Goal: Task Accomplishment & Management: Complete application form

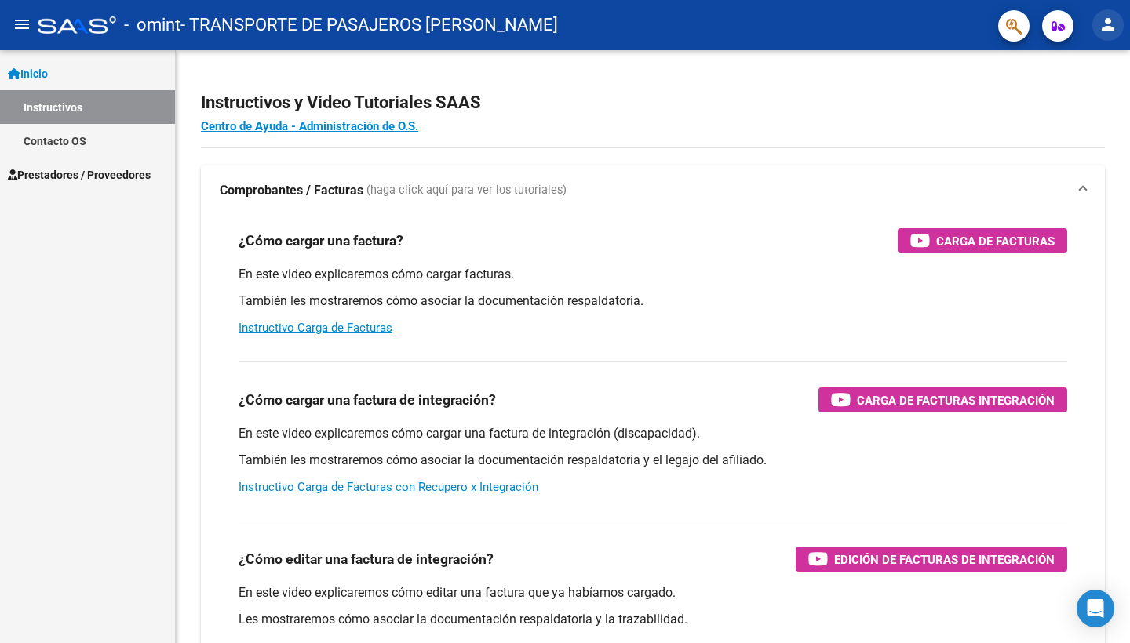
click at [1111, 21] on mat-icon "person" at bounding box center [1108, 24] width 19 height 19
click at [43, 75] on div at bounding box center [565, 321] width 1130 height 643
click at [31, 25] on button "menu" at bounding box center [21, 24] width 31 height 31
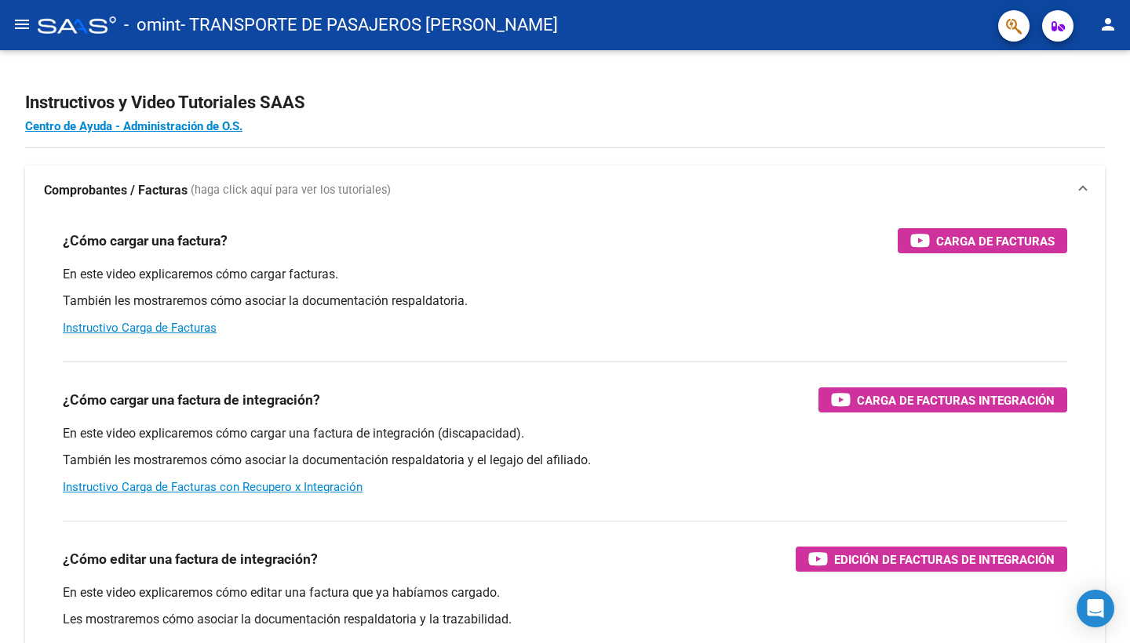
click at [31, 13] on button "menu" at bounding box center [21, 24] width 31 height 31
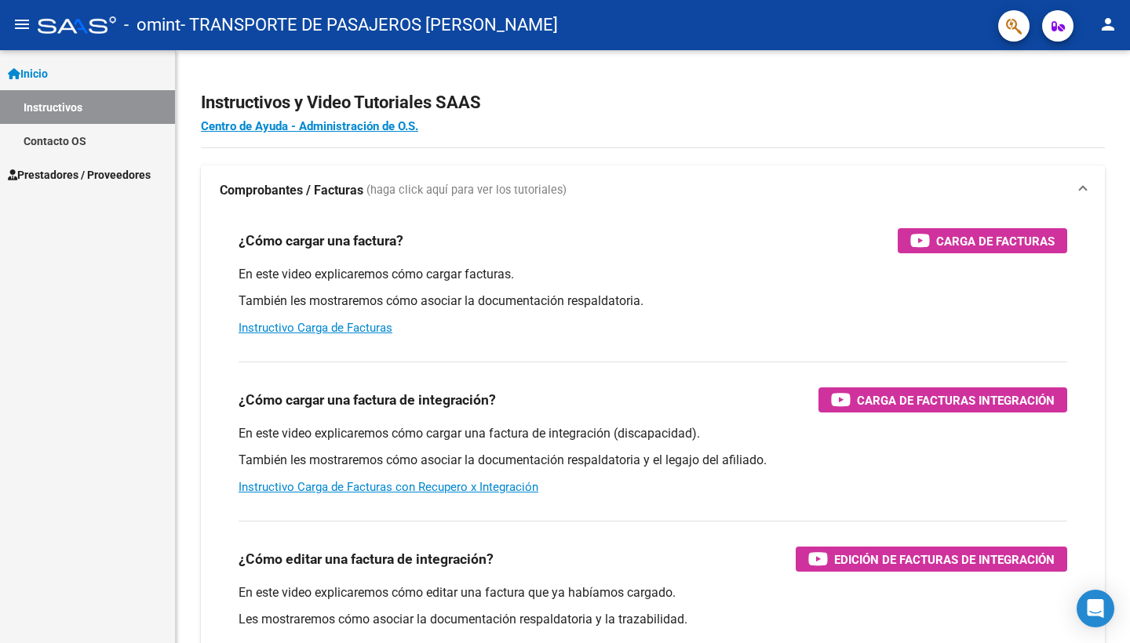
click at [85, 166] on span "Prestadores / Proveedores" at bounding box center [79, 174] width 143 height 17
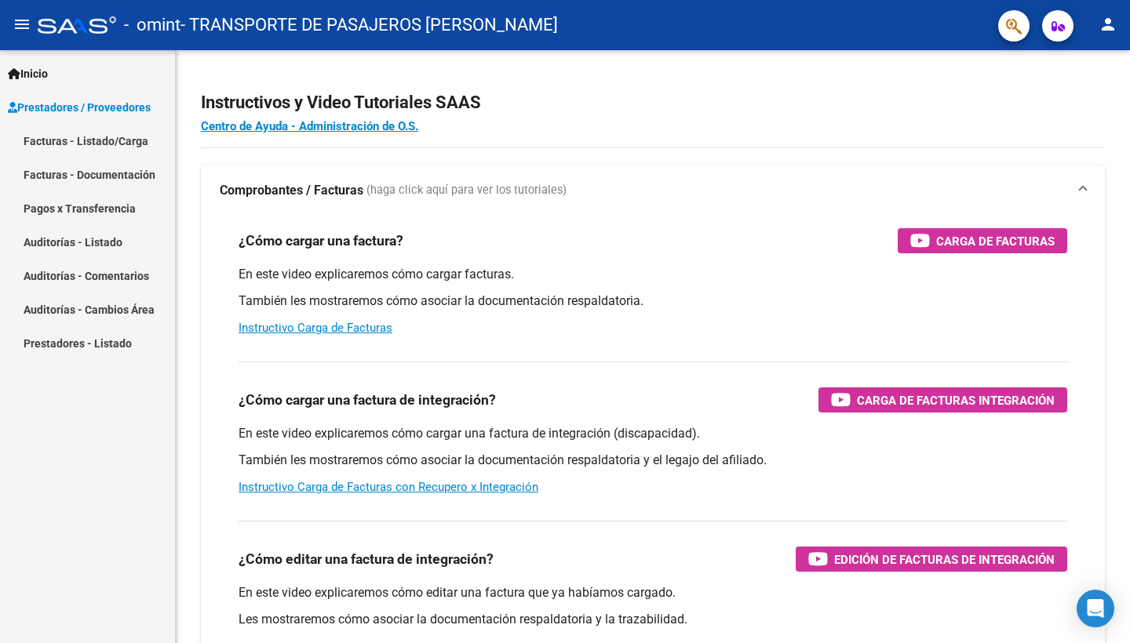
click at [137, 144] on link "Facturas - Listado/Carga" at bounding box center [87, 141] width 175 height 34
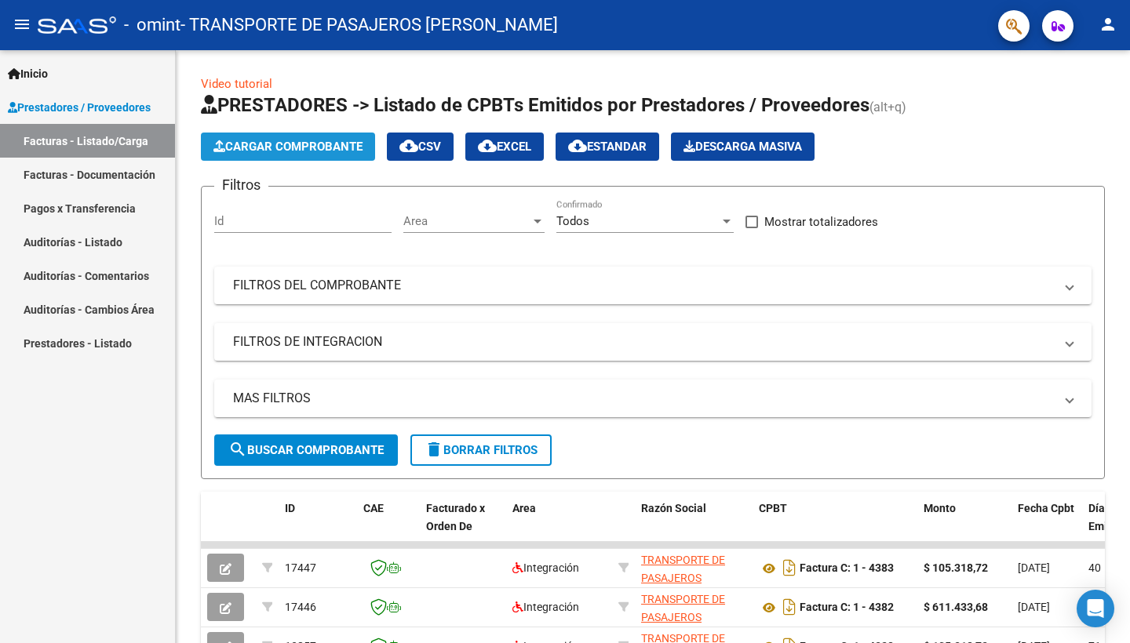
click at [303, 152] on span "Cargar Comprobante" at bounding box center [287, 147] width 149 height 14
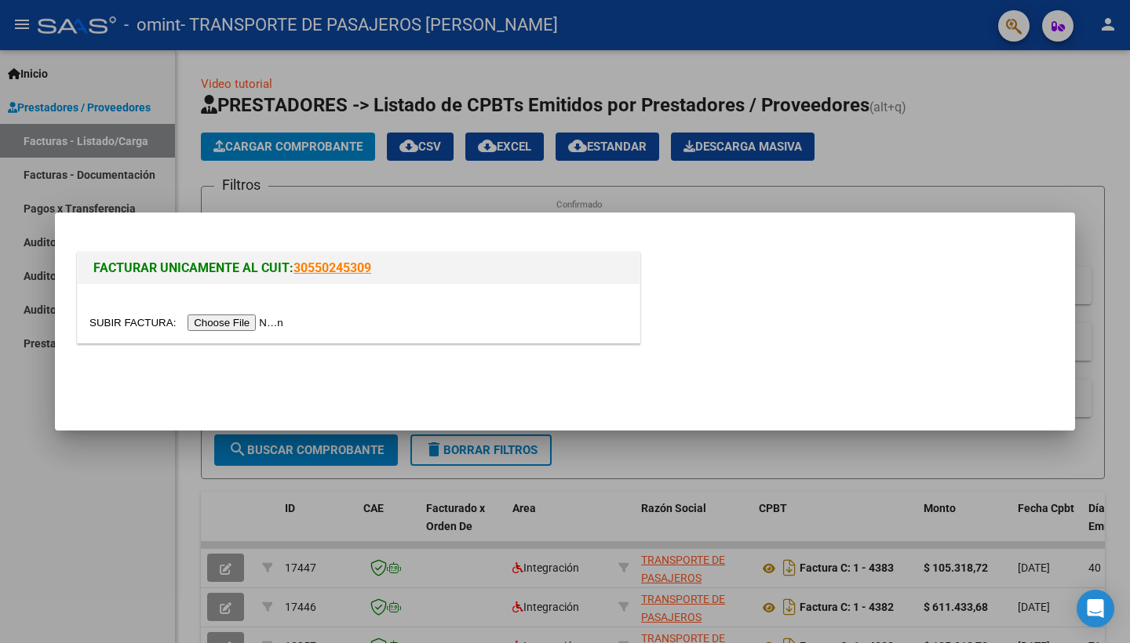
click at [233, 319] on input "file" at bounding box center [188, 323] width 199 height 16
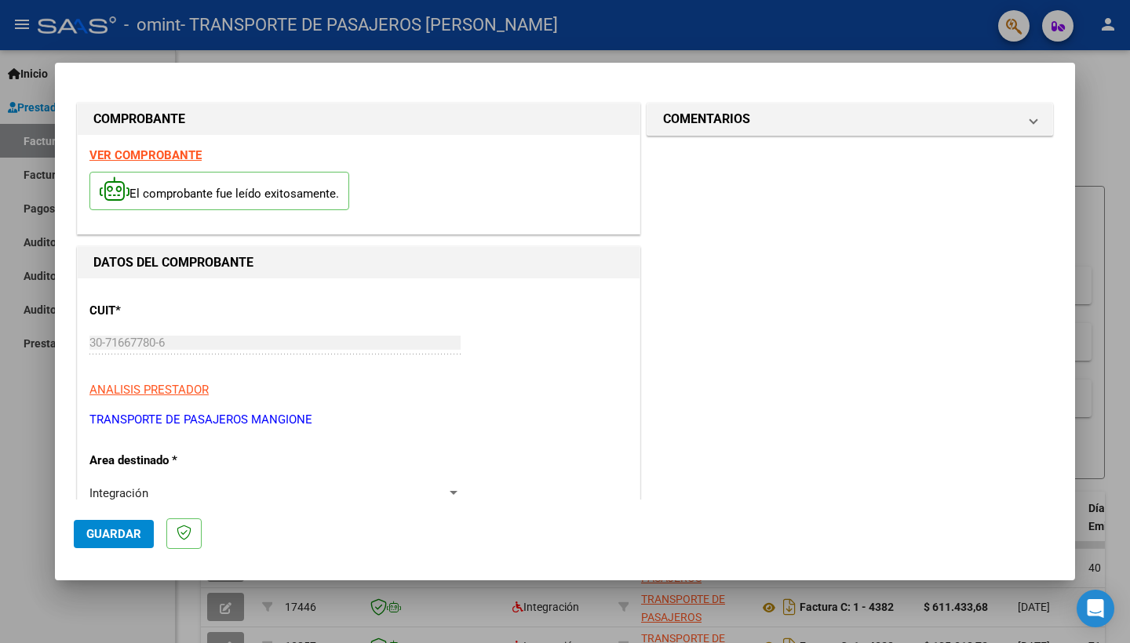
click at [1099, 361] on div at bounding box center [565, 321] width 1130 height 643
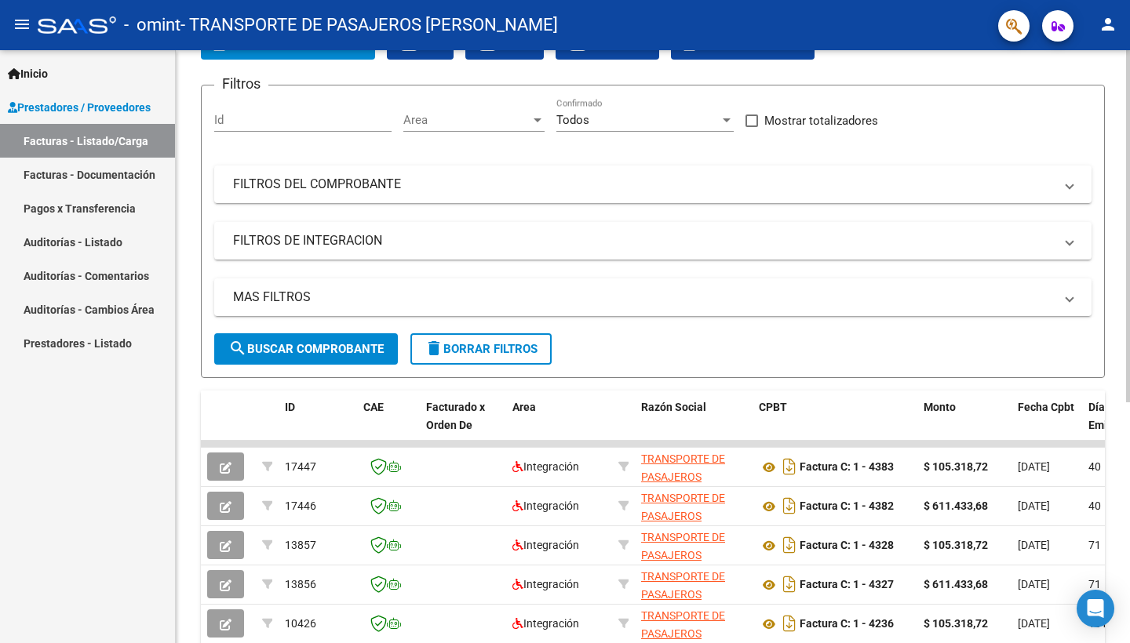
scroll to position [19, 0]
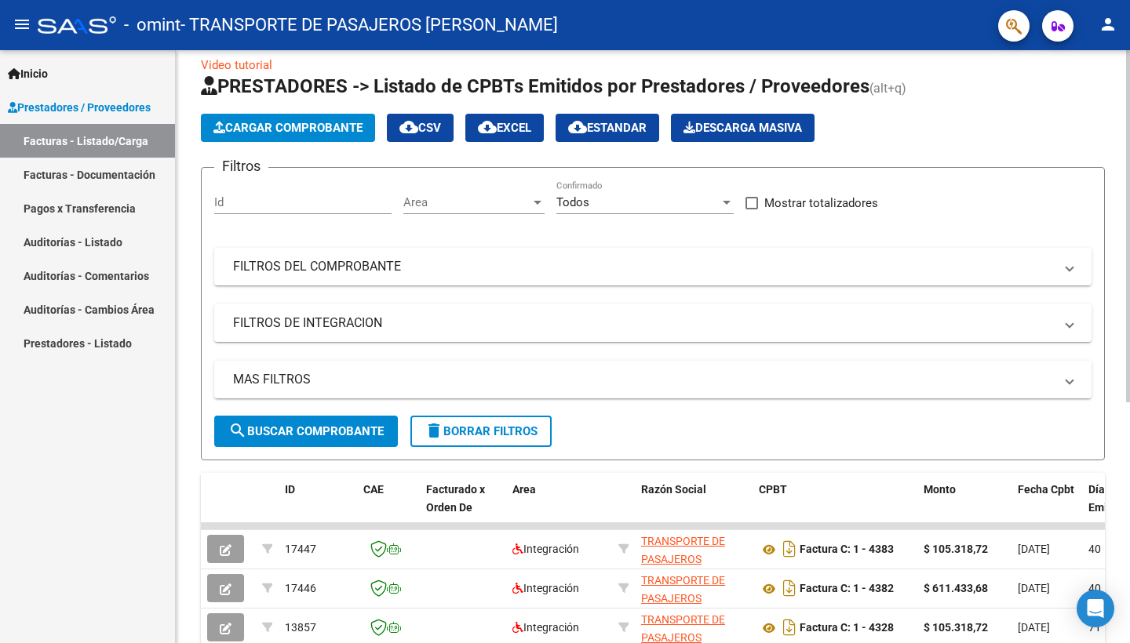
click at [318, 122] on span "Cargar Comprobante" at bounding box center [287, 128] width 149 height 14
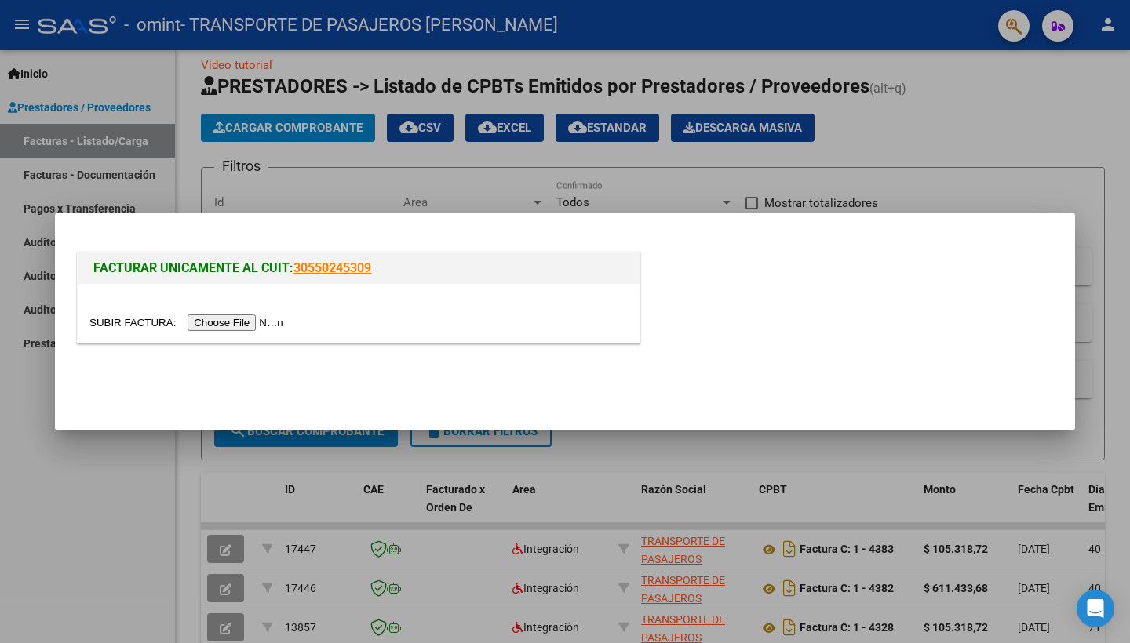
click at [231, 324] on input "file" at bounding box center [188, 323] width 199 height 16
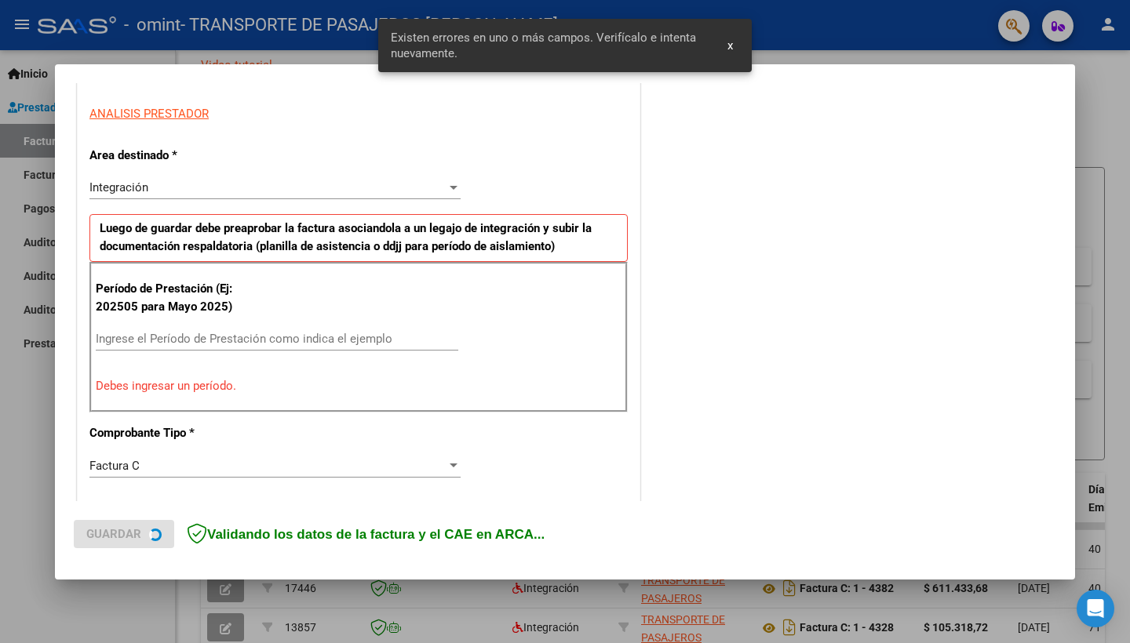
scroll to position [305, 0]
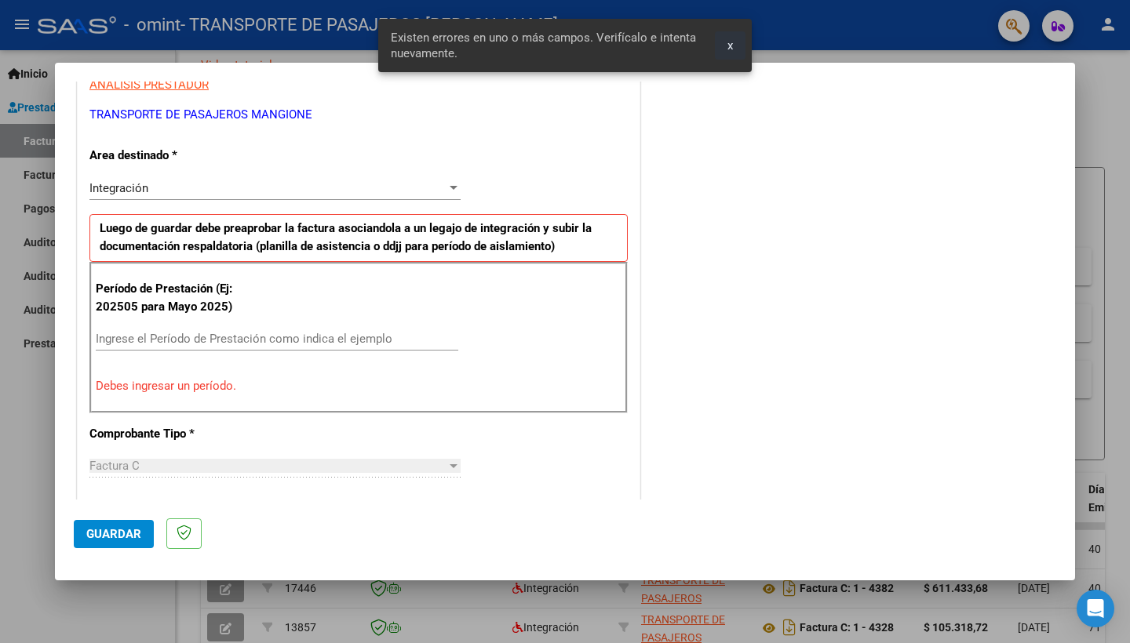
click at [732, 49] on span "x" at bounding box center [729, 45] width 5 height 14
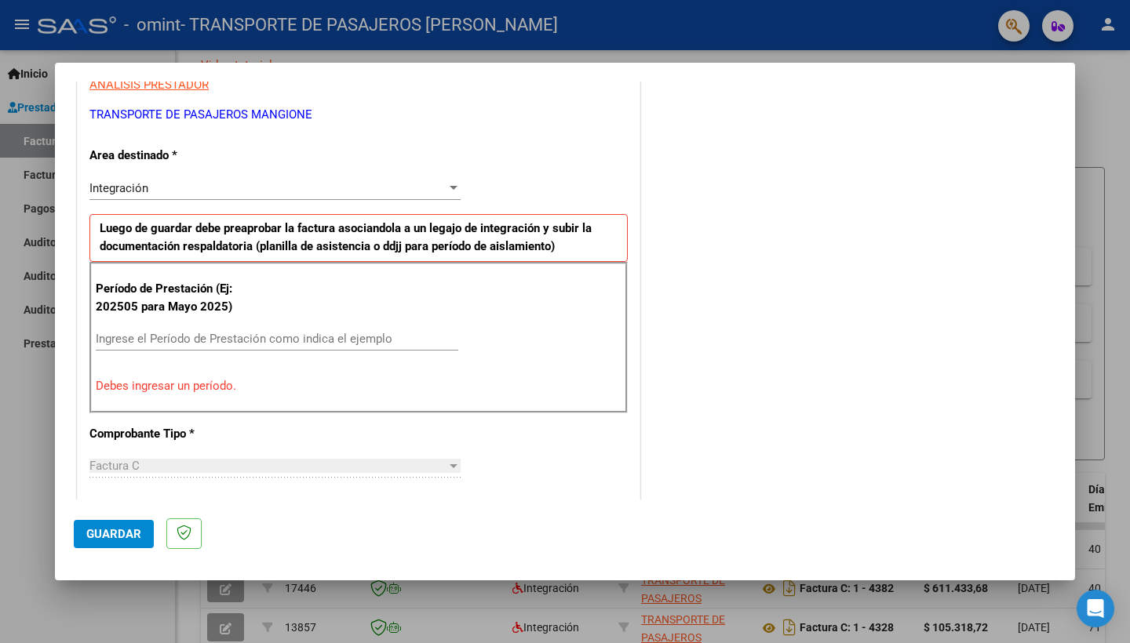
click at [283, 333] on input "Ingrese el Período de Prestación como indica el ejemplo" at bounding box center [277, 339] width 363 height 14
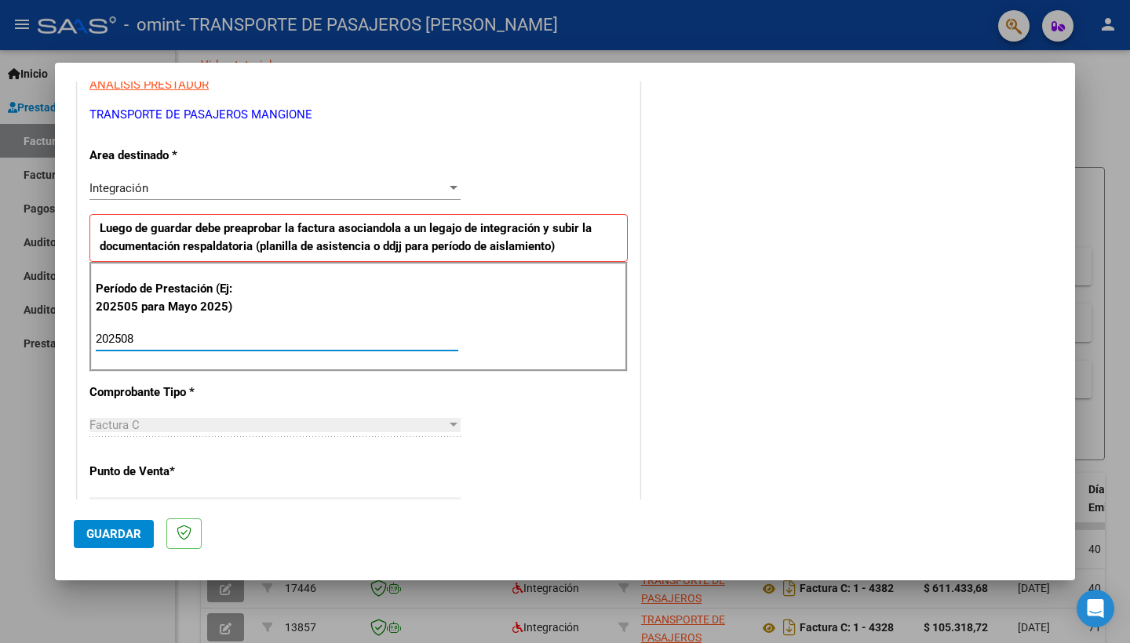
type input "202508"
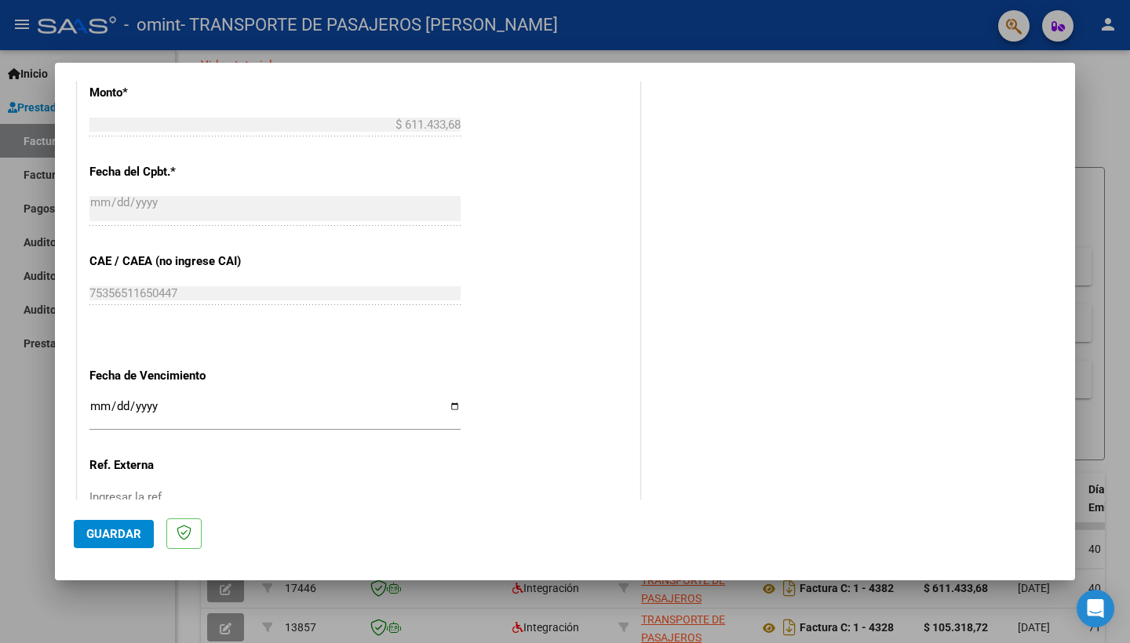
scroll to position [935, 0]
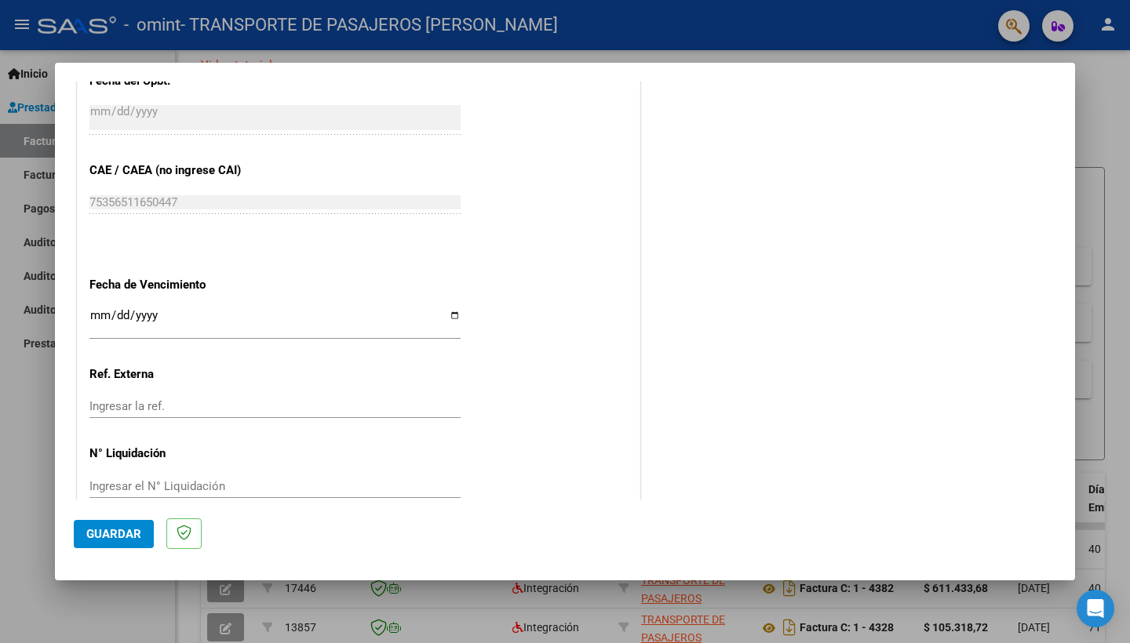
click at [97, 309] on input "Ingresar la fecha" at bounding box center [274, 321] width 371 height 25
click at [421, 306] on div "Ingresar la fecha" at bounding box center [274, 323] width 371 height 34
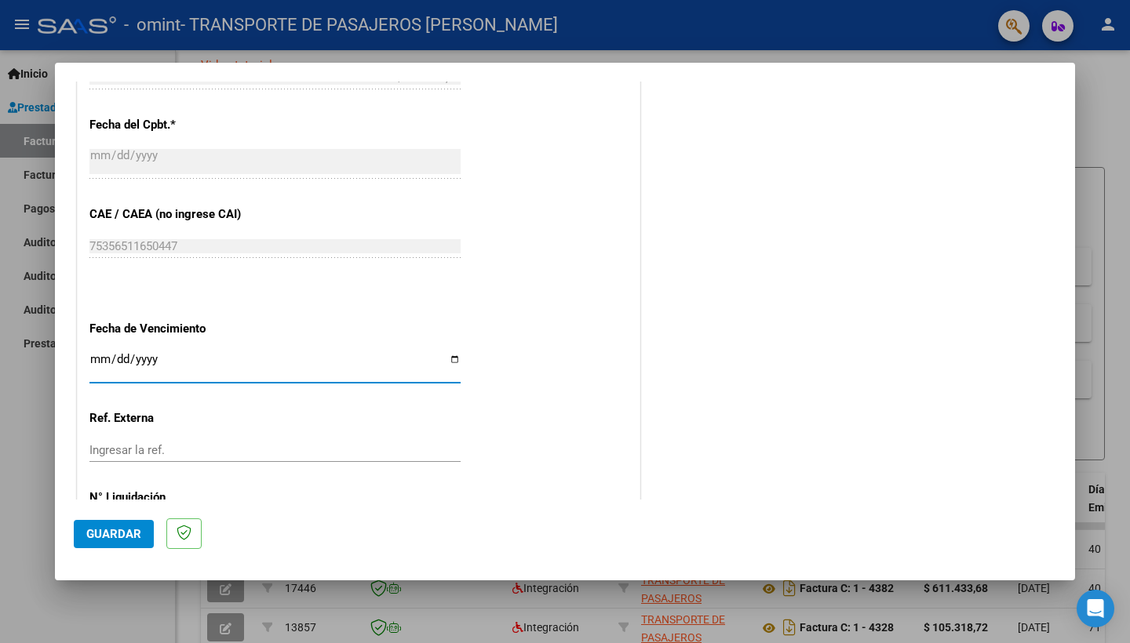
click at [103, 538] on span "Guardar" at bounding box center [113, 534] width 55 height 14
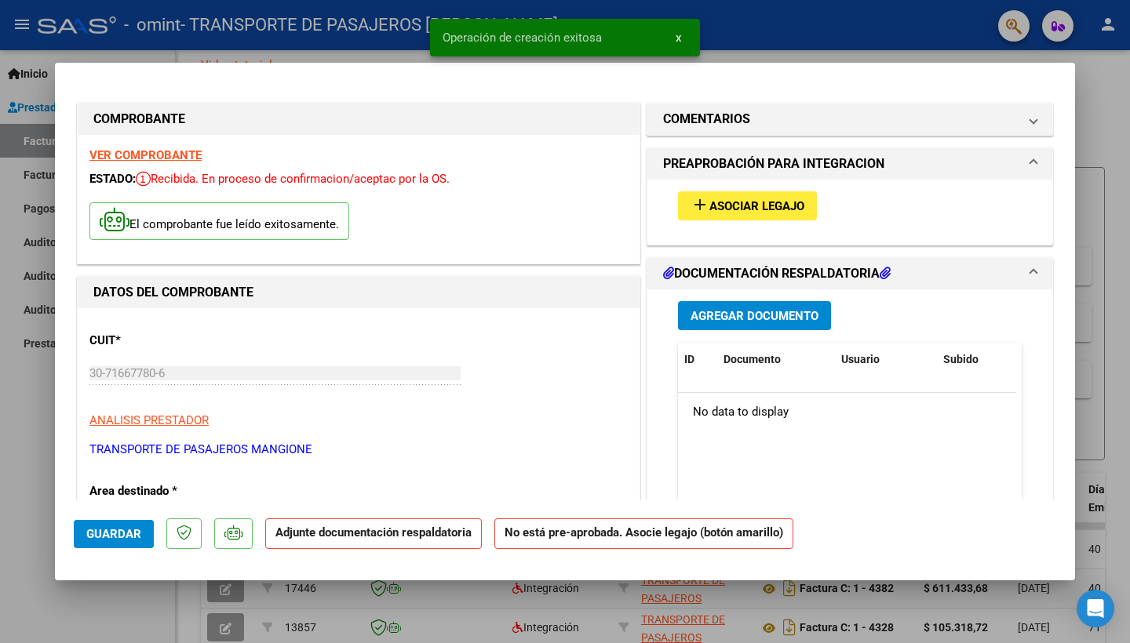
click at [734, 207] on span "Asociar Legajo" at bounding box center [756, 206] width 95 height 14
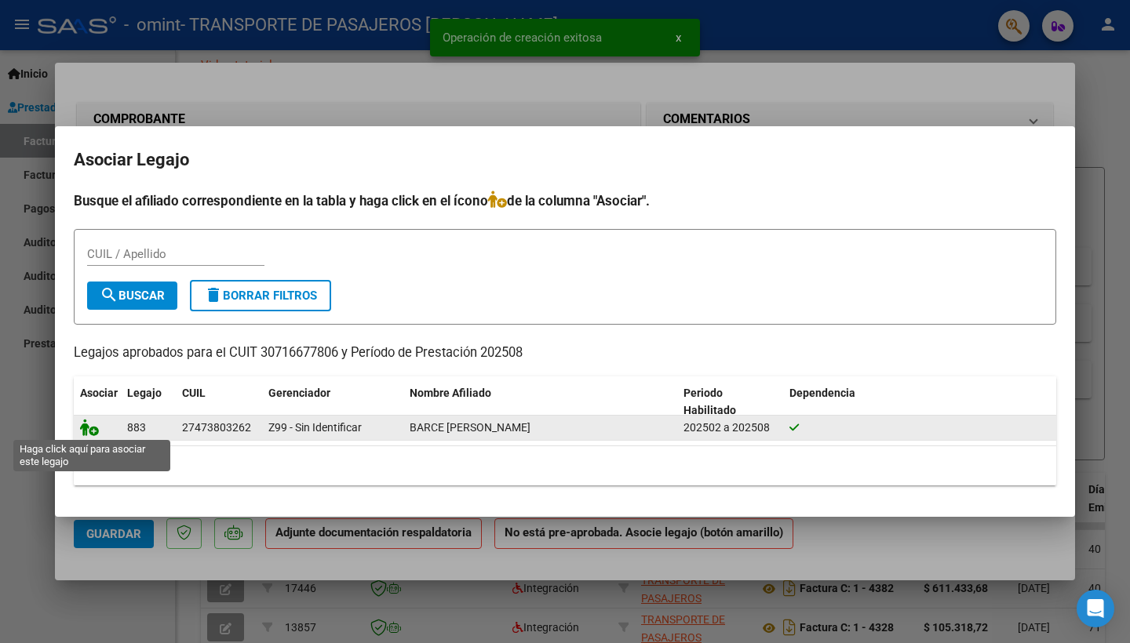
click at [92, 428] on icon at bounding box center [89, 427] width 19 height 17
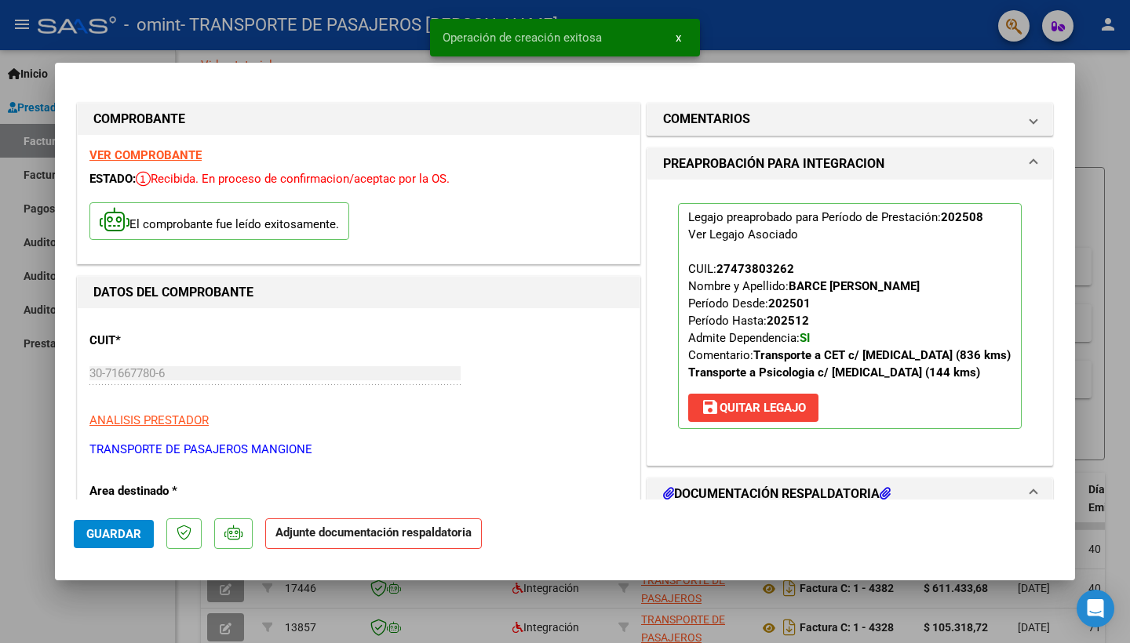
scroll to position [120, 0]
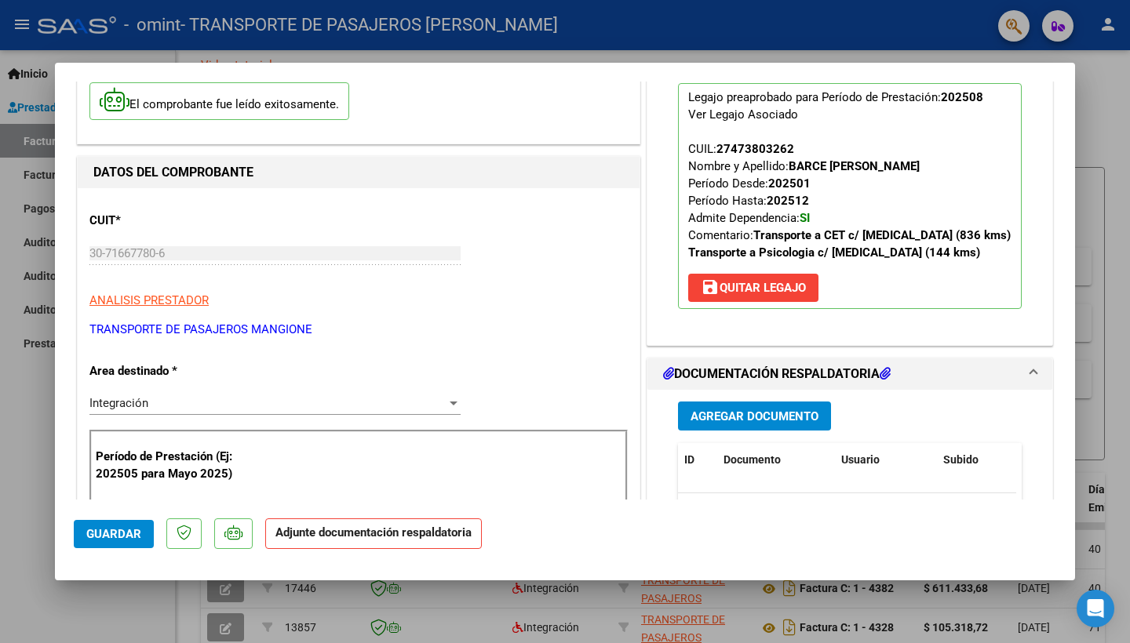
click at [769, 417] on span "Agregar Documento" at bounding box center [754, 417] width 128 height 14
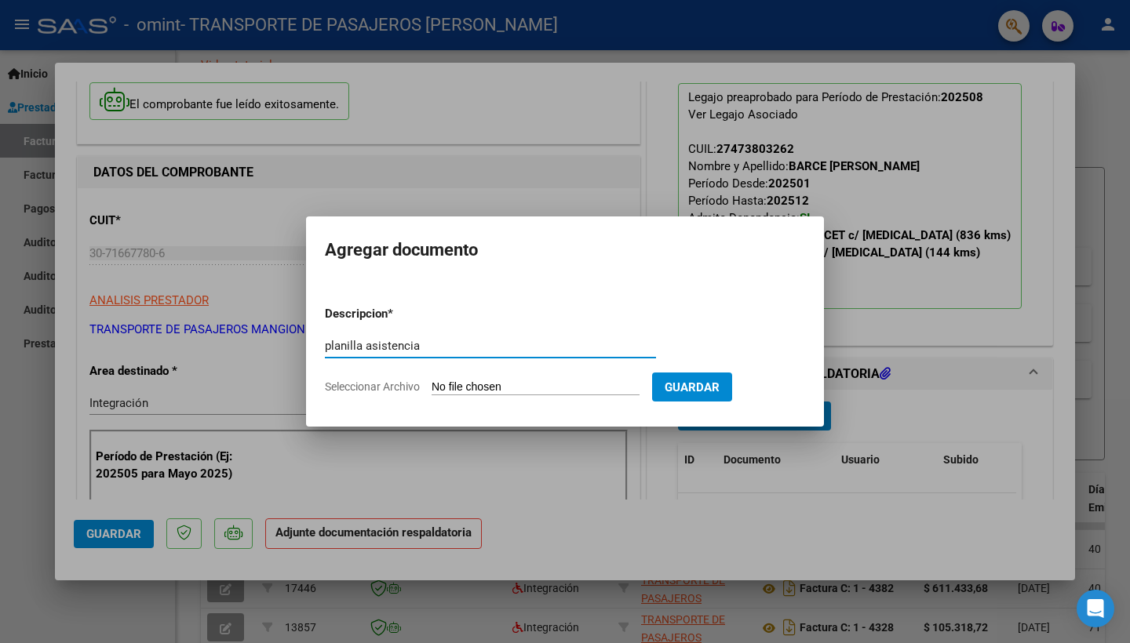
type input "planilla asistencia"
click at [579, 384] on input "Seleccionar Archivo" at bounding box center [536, 388] width 208 height 15
type input "C:\fakepath\BARCE IMENIC 08.25.pdf"
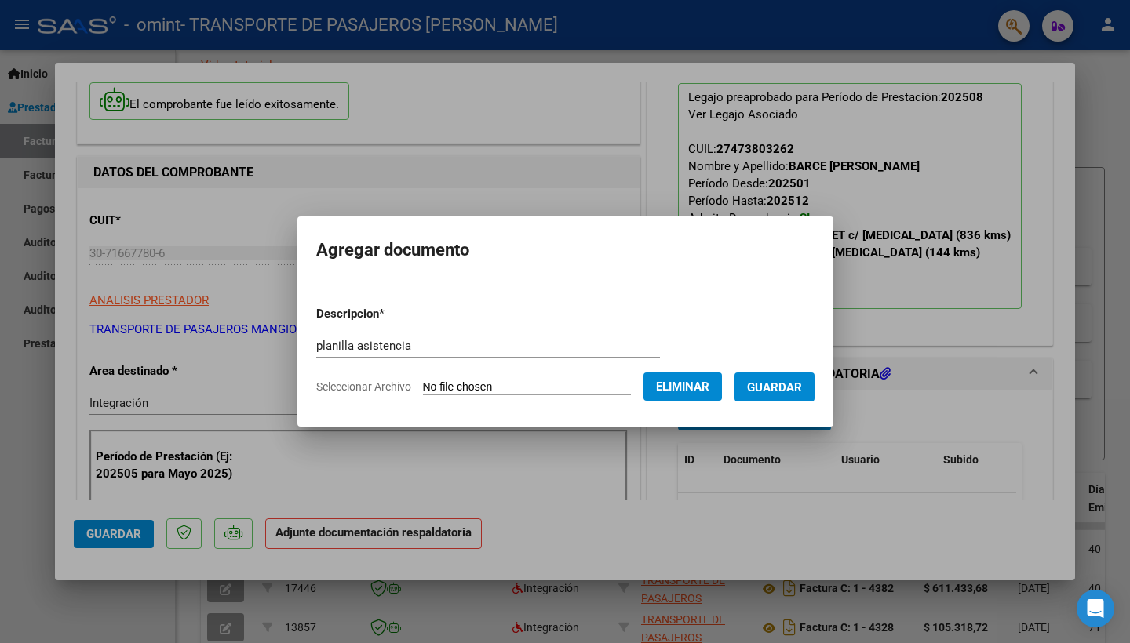
click at [802, 388] on span "Guardar" at bounding box center [774, 388] width 55 height 14
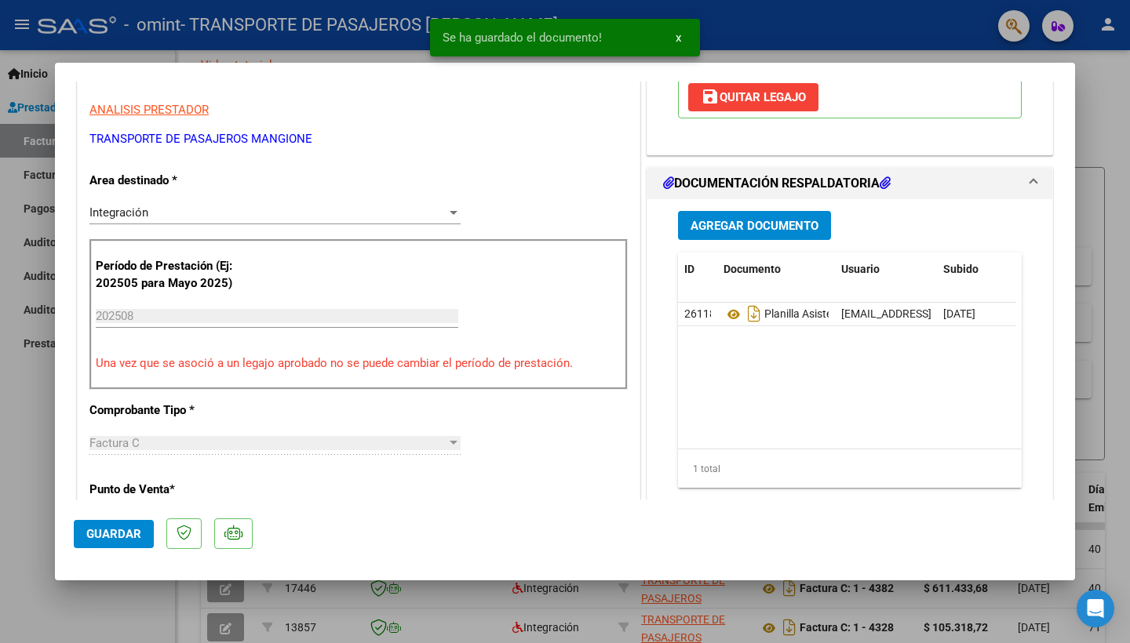
scroll to position [429, 0]
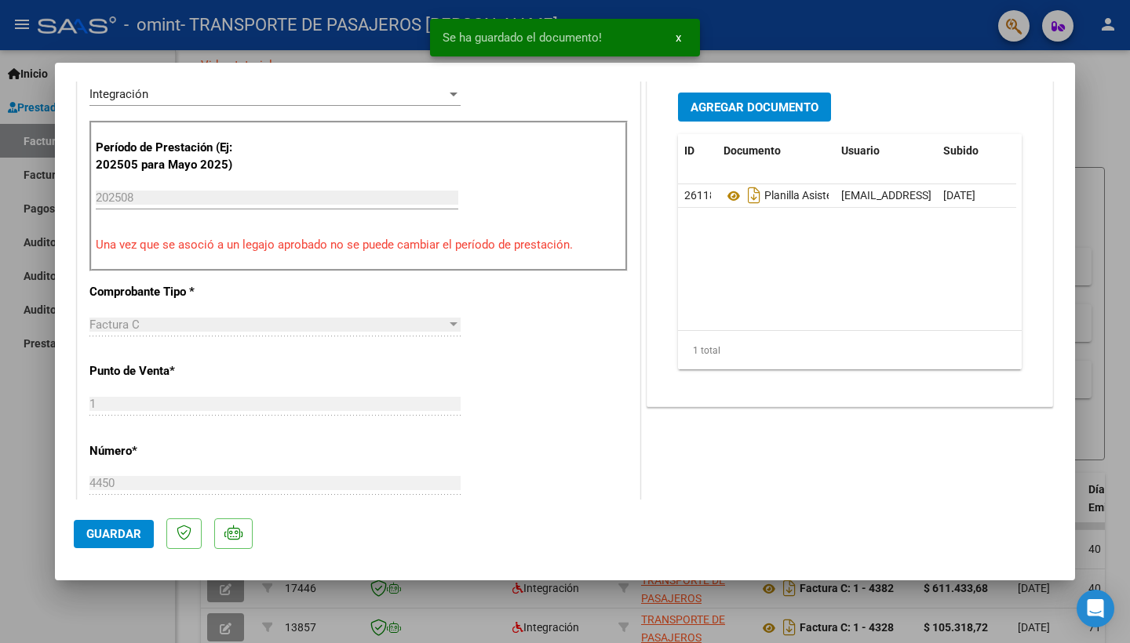
click at [111, 534] on span "Guardar" at bounding box center [113, 534] width 55 height 14
click at [7, 446] on div at bounding box center [565, 321] width 1130 height 643
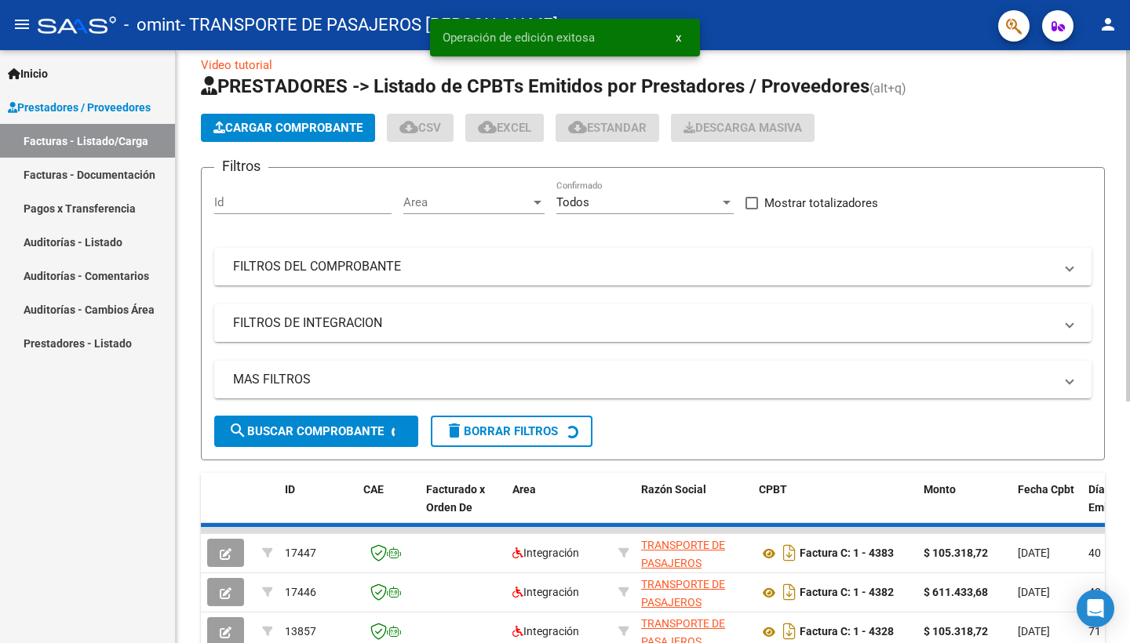
click at [277, 118] on button "Cargar Comprobante" at bounding box center [288, 128] width 174 height 28
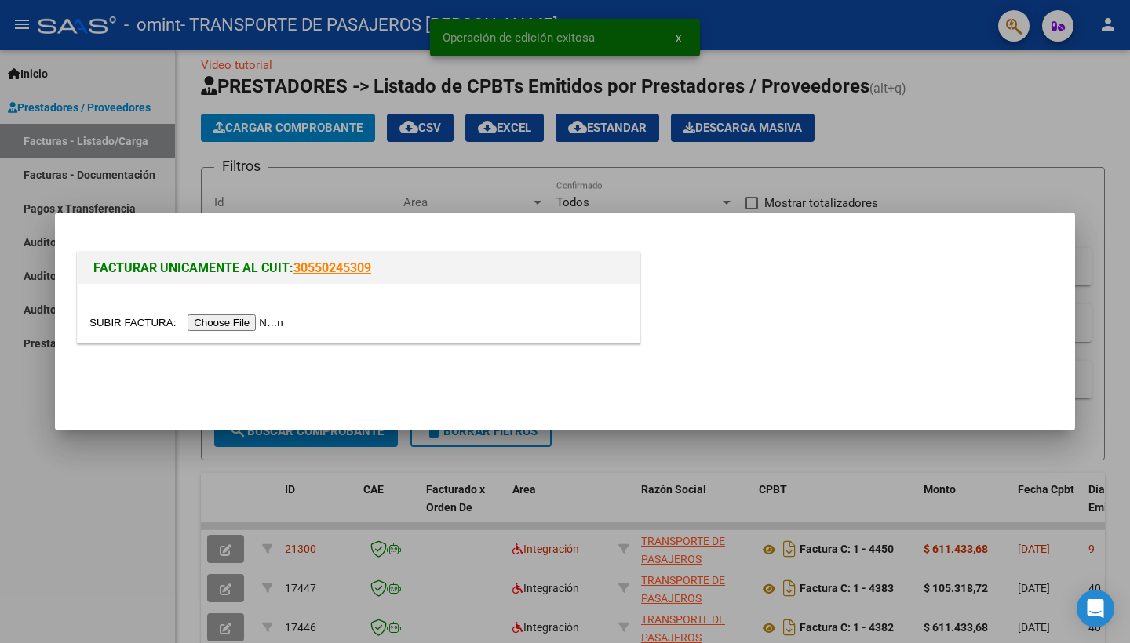
click at [206, 317] on input "file" at bounding box center [188, 323] width 199 height 16
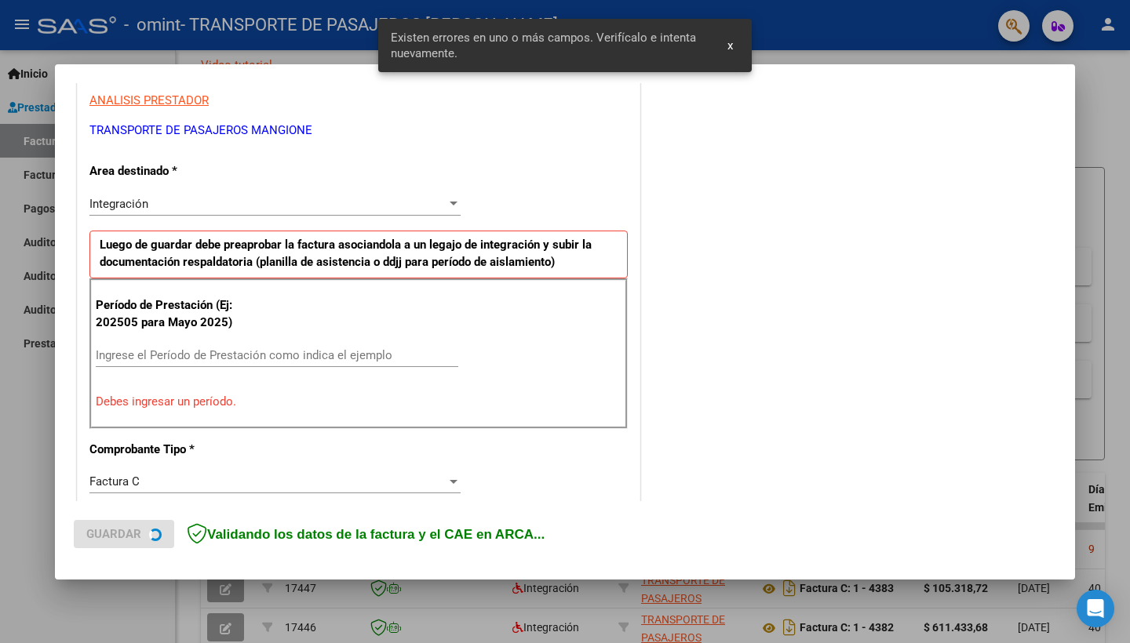
scroll to position [305, 0]
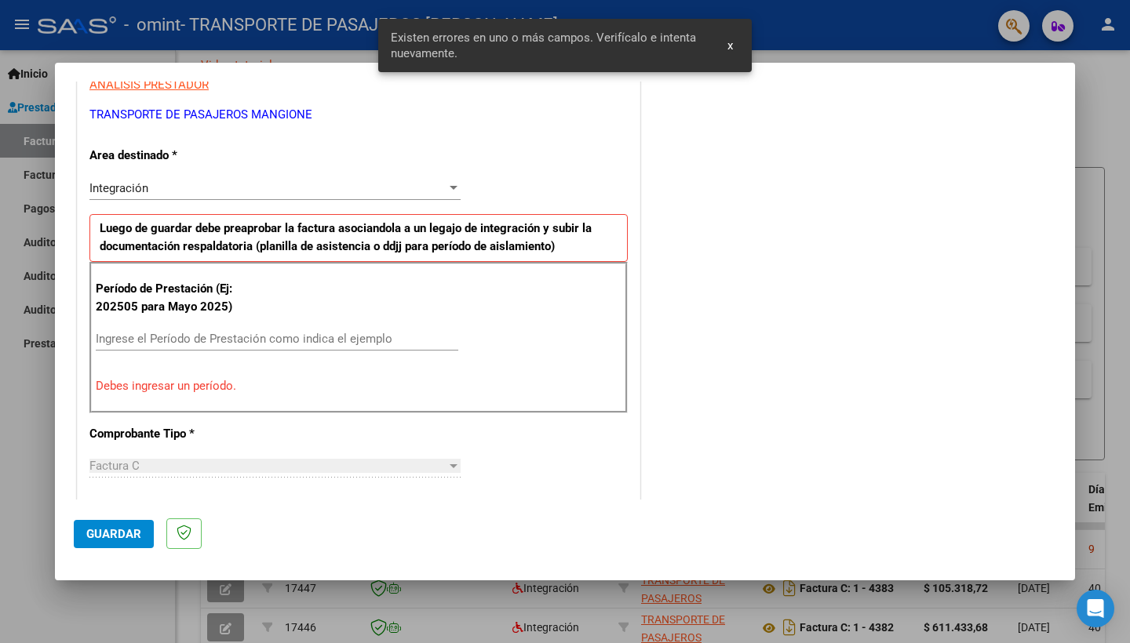
click at [250, 332] on input "Ingrese el Período de Prestación como indica el ejemplo" at bounding box center [277, 339] width 363 height 14
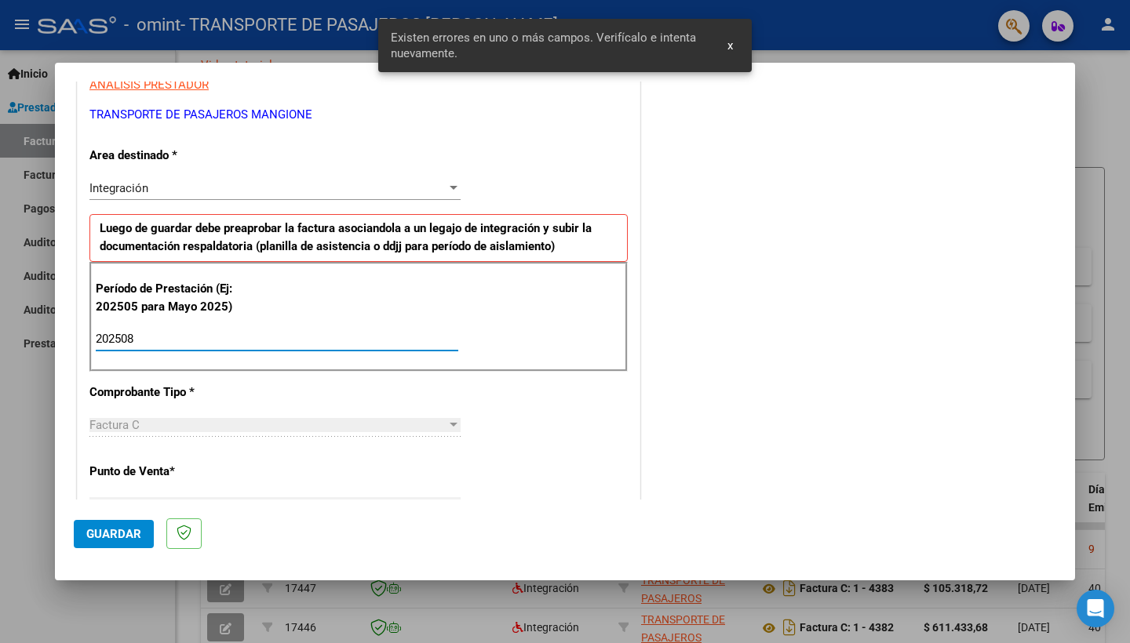
scroll to position [935, 0]
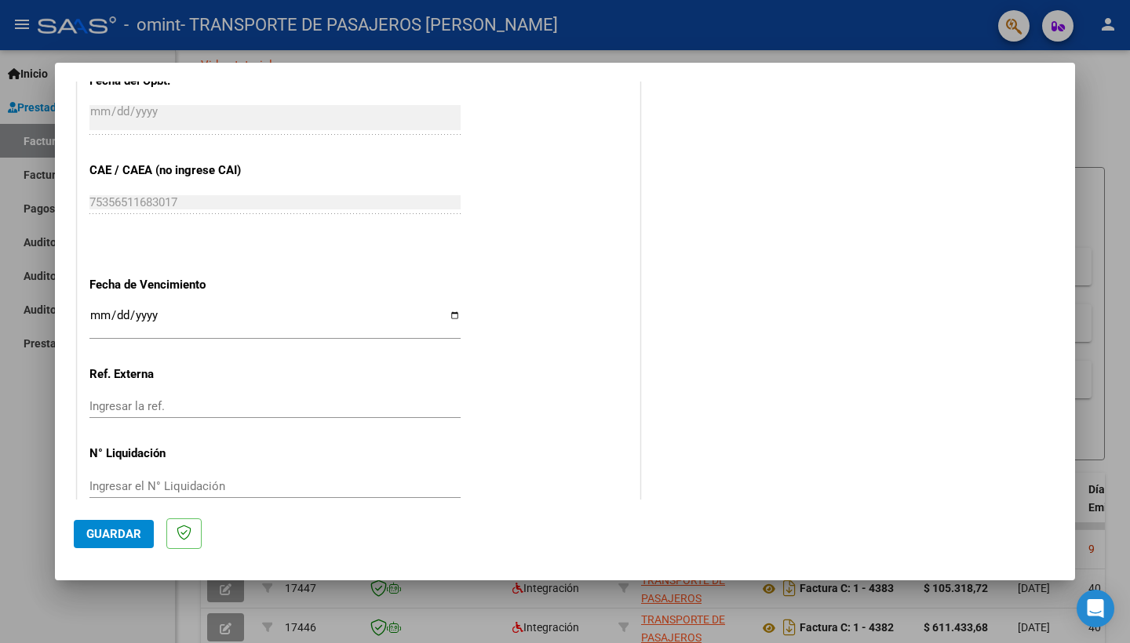
type input "202508"
click at [94, 309] on input "Ingresar la fecha" at bounding box center [274, 321] width 371 height 25
click at [123, 530] on span "Guardar" at bounding box center [113, 534] width 55 height 14
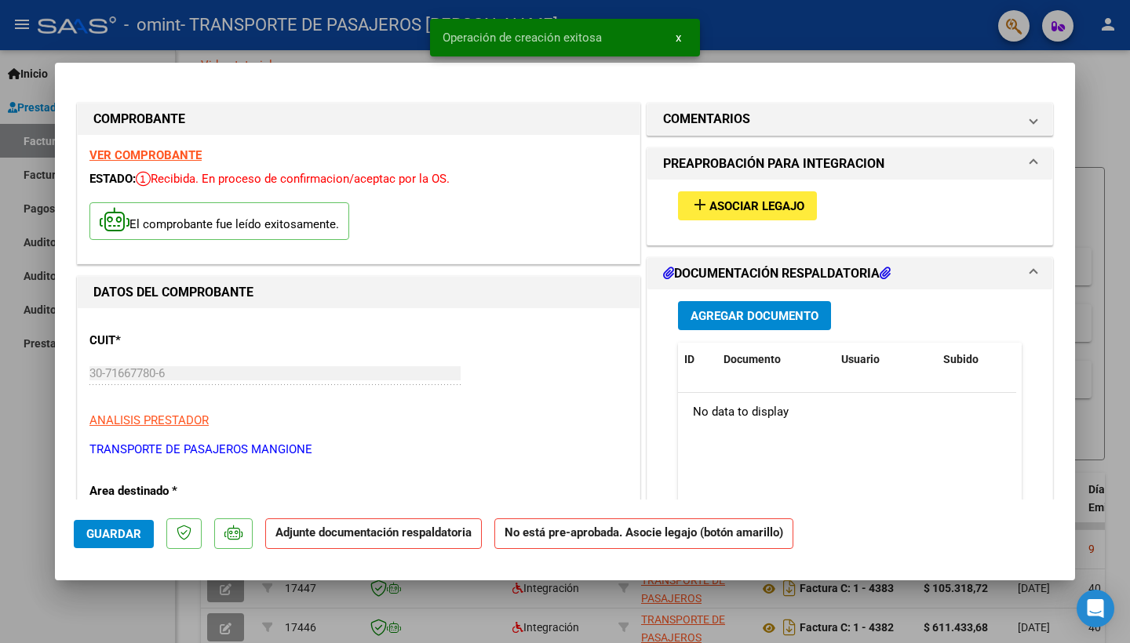
click at [738, 205] on span "Asociar Legajo" at bounding box center [756, 206] width 95 height 14
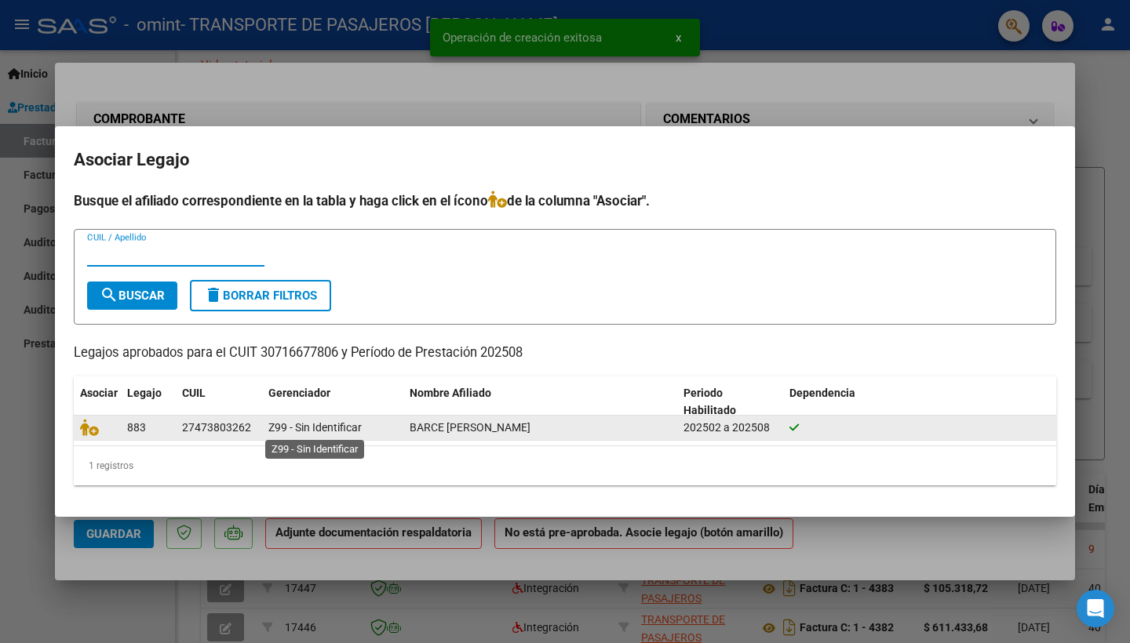
click at [269, 434] on span "Z99 - Sin Identificar" at bounding box center [314, 427] width 93 height 13
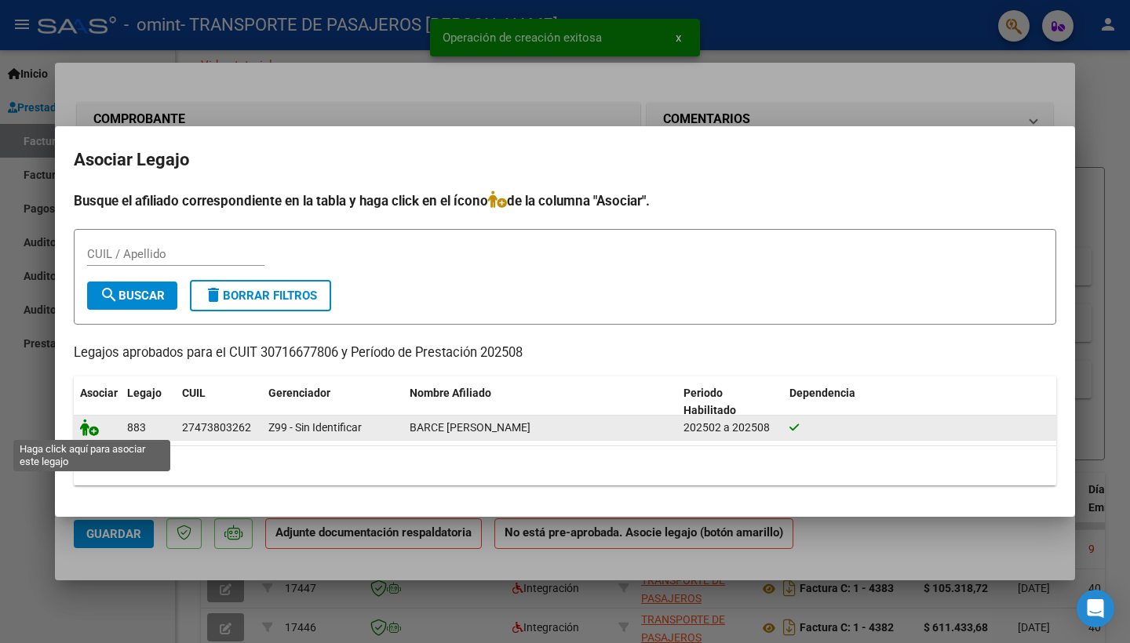
click at [94, 435] on icon at bounding box center [89, 427] width 19 height 17
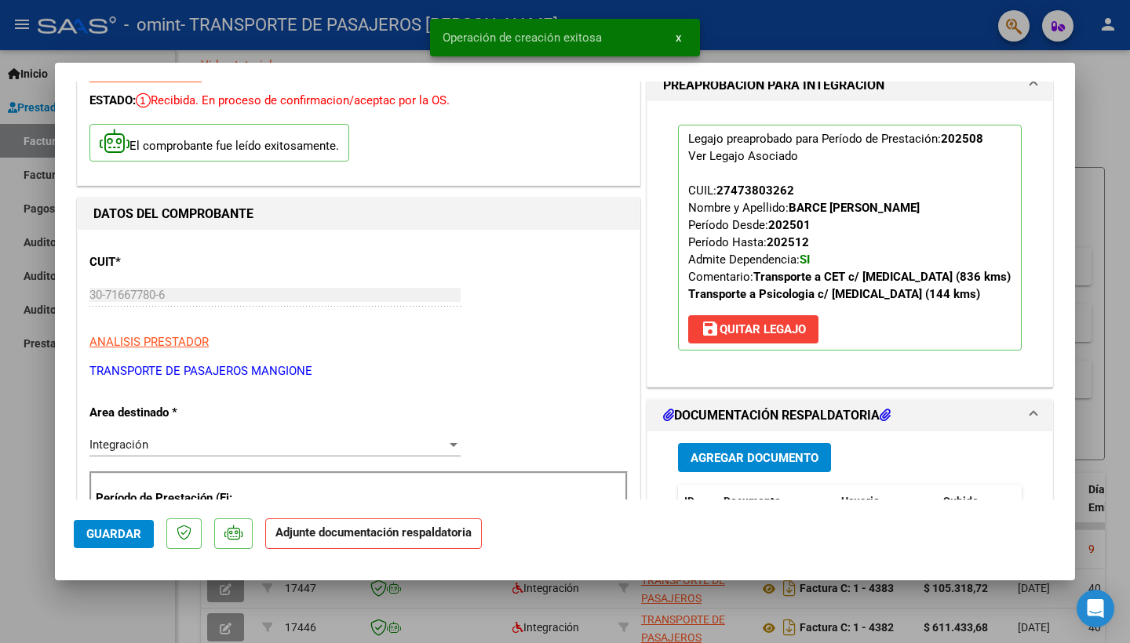
scroll to position [159, 0]
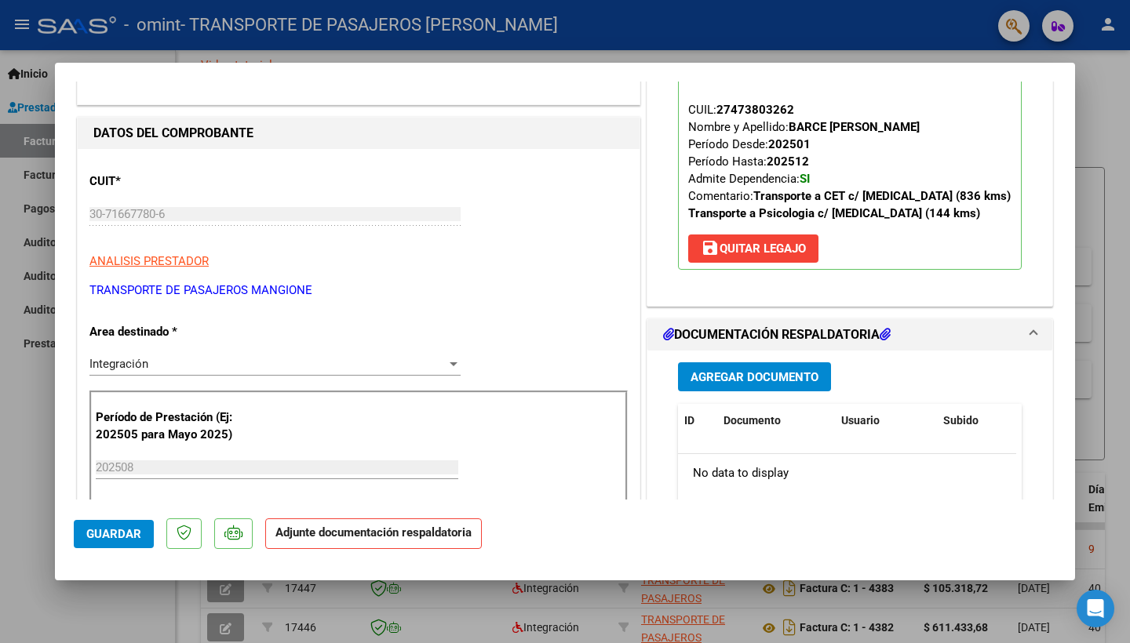
click at [734, 391] on button "Agregar Documento" at bounding box center [754, 377] width 153 height 29
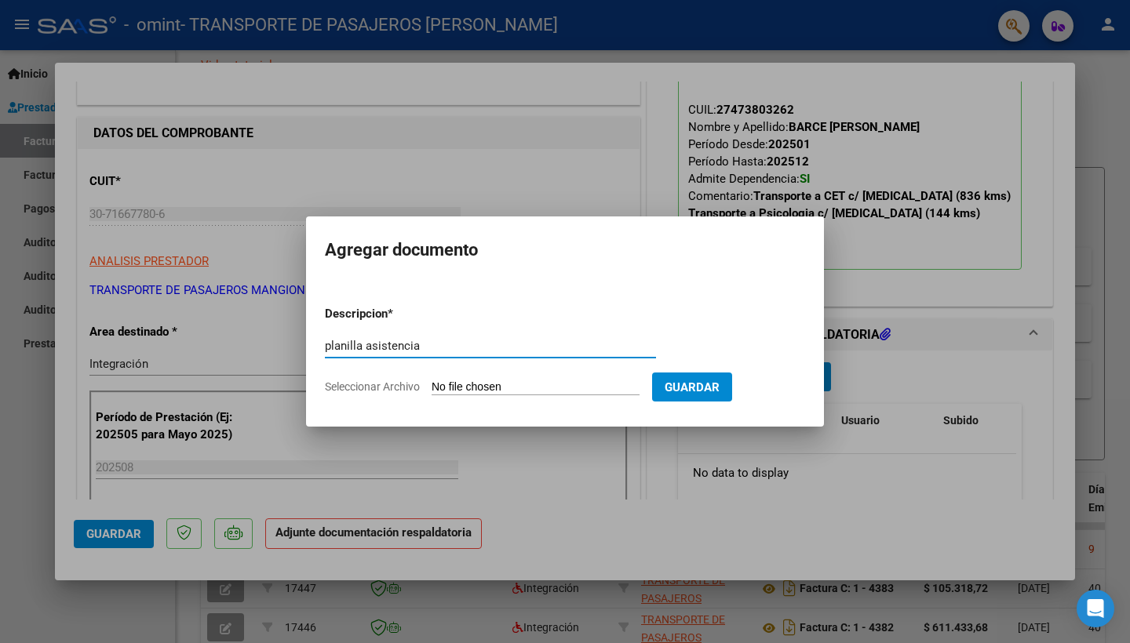
type input "planilla asistencia"
drag, startPoint x: 628, startPoint y: 333, endPoint x: 616, endPoint y: 383, distance: 50.8
click at [616, 383] on input "Seleccionar Archivo" at bounding box center [536, 388] width 208 height 15
type input "C:\fakepath\BARCE ESPAÑA 08.25.pdf"
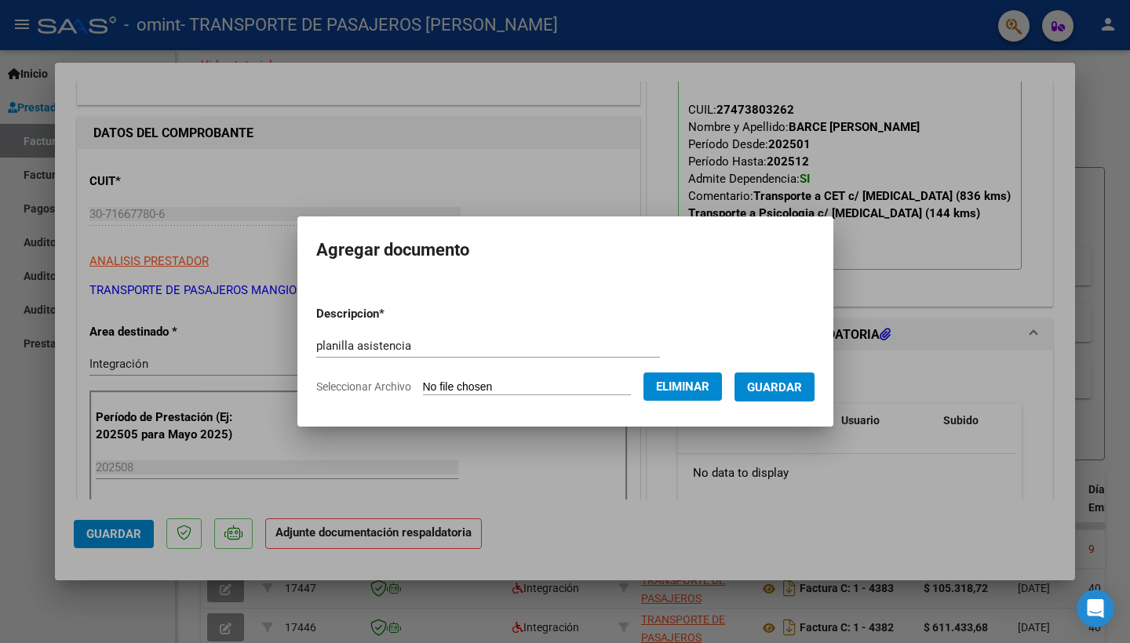
click at [806, 399] on button "Guardar" at bounding box center [774, 387] width 80 height 29
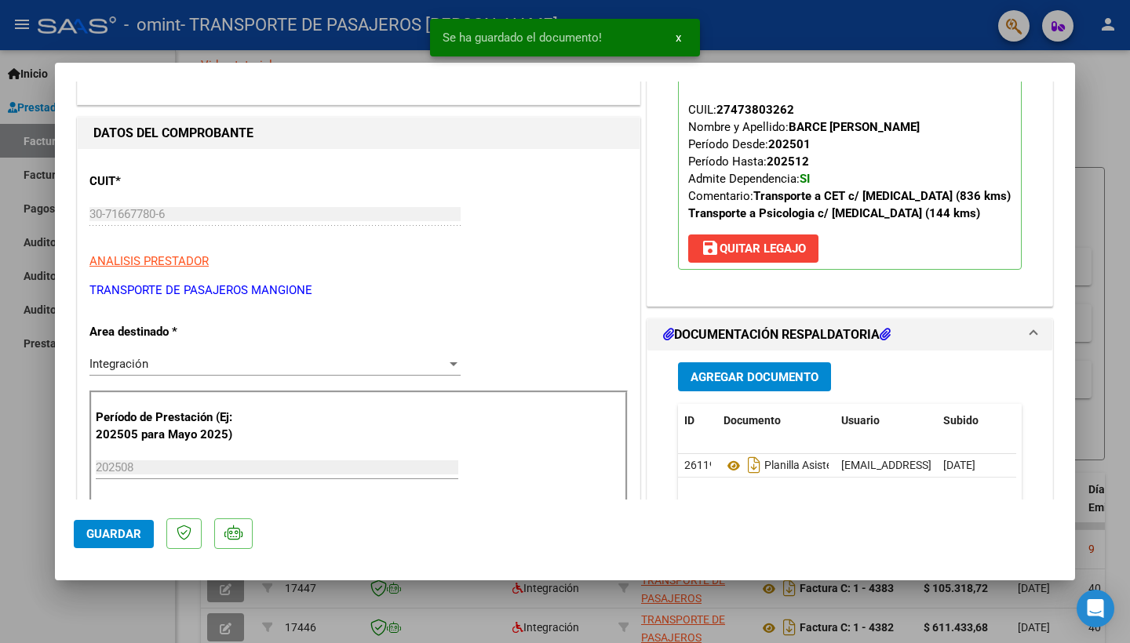
click at [129, 526] on button "Guardar" at bounding box center [114, 534] width 80 height 28
